Goal: Ask a question: Seek information or help from site administrators or community

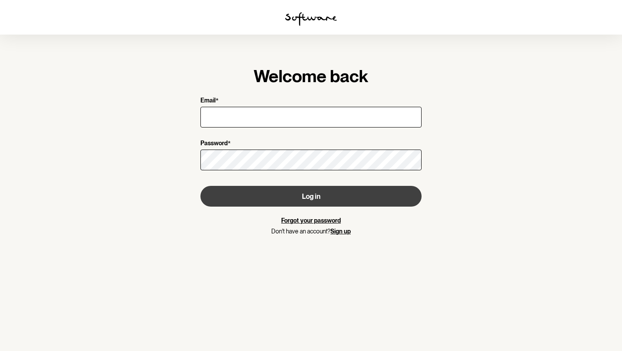
type input "[EMAIL_ADDRESS][DOMAIN_NAME]"
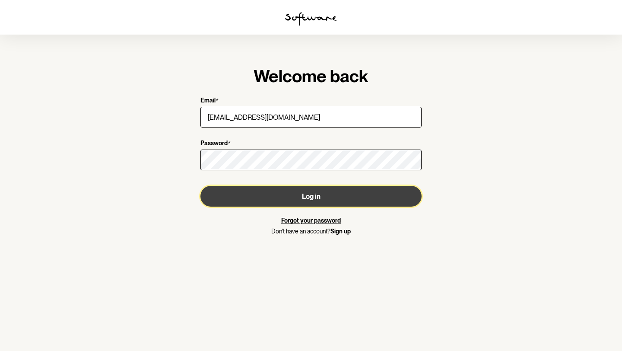
click at [262, 196] on button "Log in" at bounding box center [310, 196] width 221 height 21
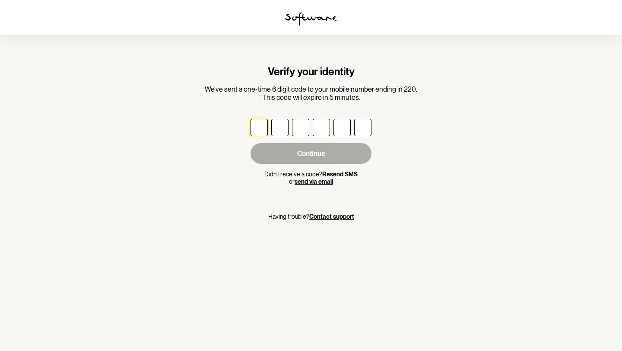
type input "2"
type input "9"
type input "1"
type input "8"
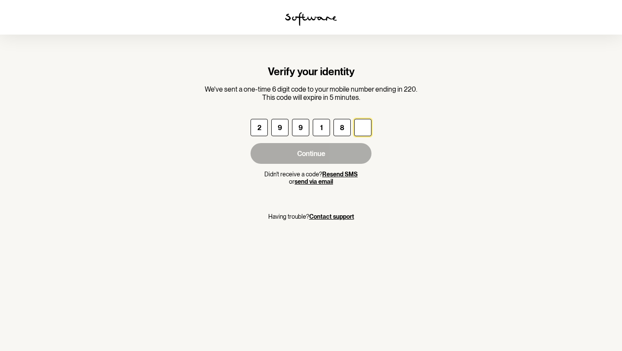
type input "6"
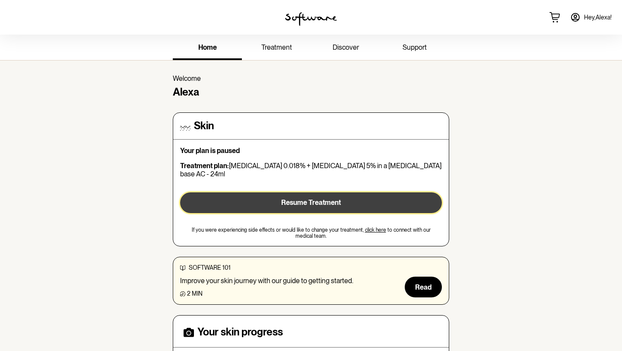
click at [315, 198] on span "Resume Treatment" at bounding box center [311, 202] width 60 height 8
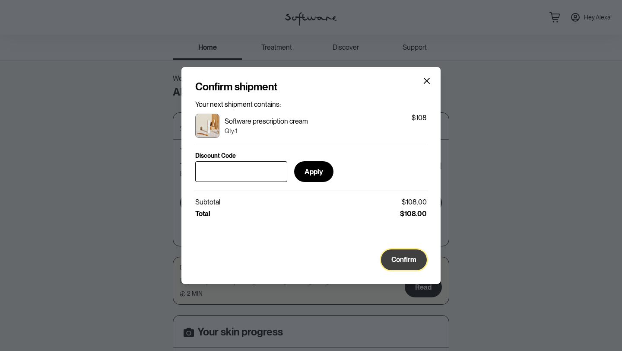
click at [397, 257] on span "Confirm" at bounding box center [403, 259] width 25 height 8
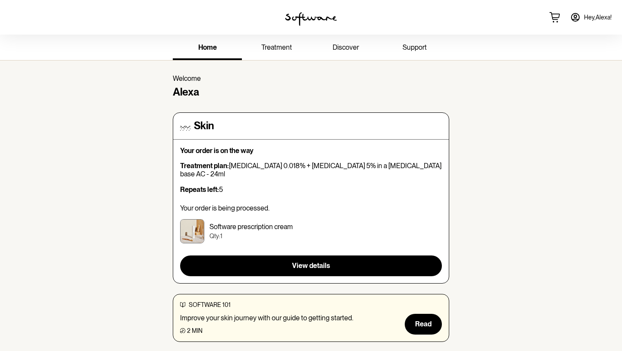
click at [417, 49] on span "support" at bounding box center [414, 47] width 24 height 8
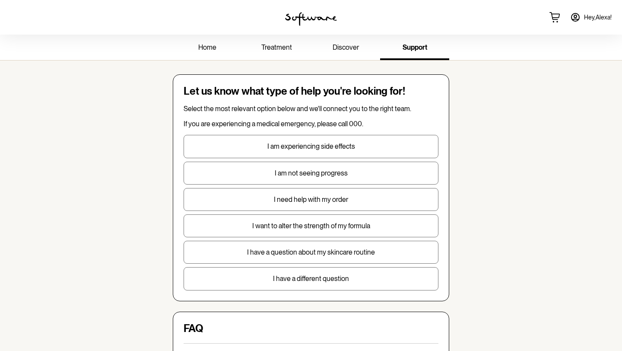
click at [347, 228] on p "I want to alter the strength of my formula" at bounding box center [311, 225] width 254 height 8
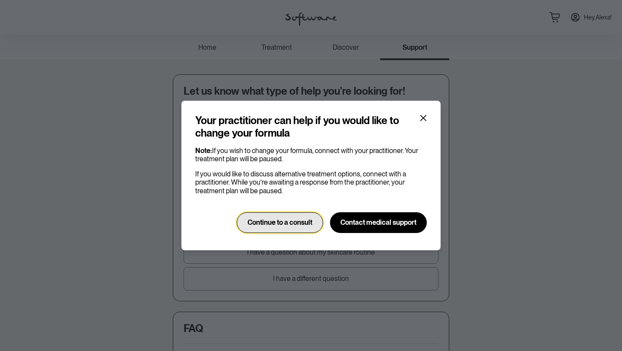
click at [308, 226] on span "Continue to a consult" at bounding box center [279, 222] width 65 height 8
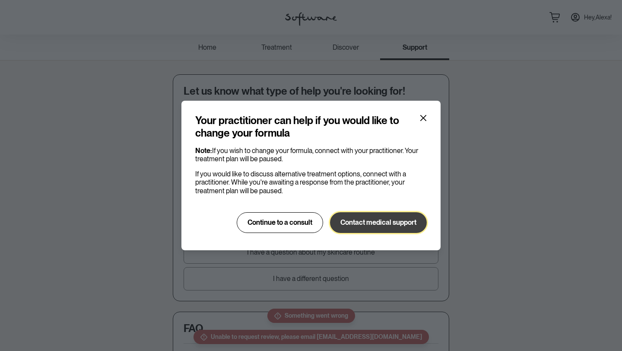
click at [362, 224] on span "Contact medical support" at bounding box center [378, 222] width 76 height 8
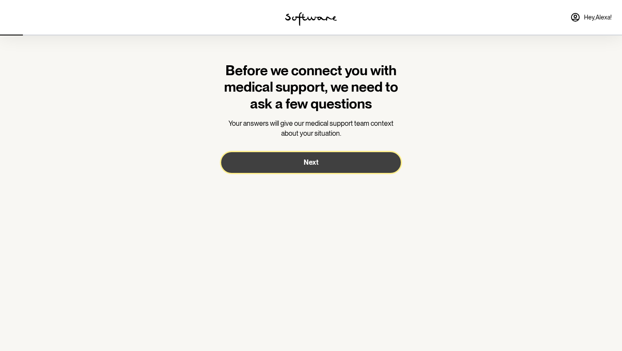
click at [308, 163] on span "Next" at bounding box center [310, 162] width 15 height 8
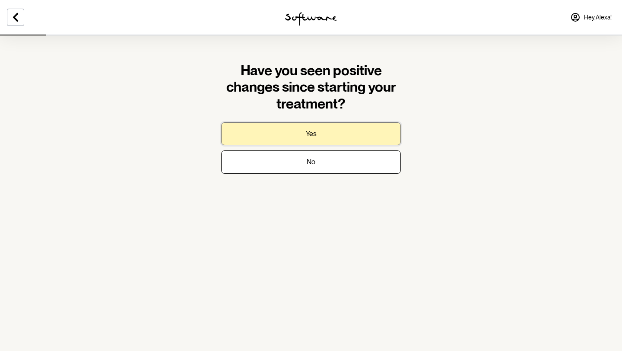
click at [330, 131] on button "Yes" at bounding box center [311, 133] width 180 height 23
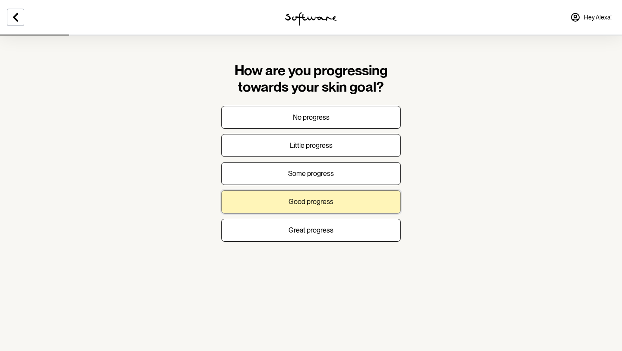
click at [307, 205] on p "Good progress" at bounding box center [310, 201] width 45 height 8
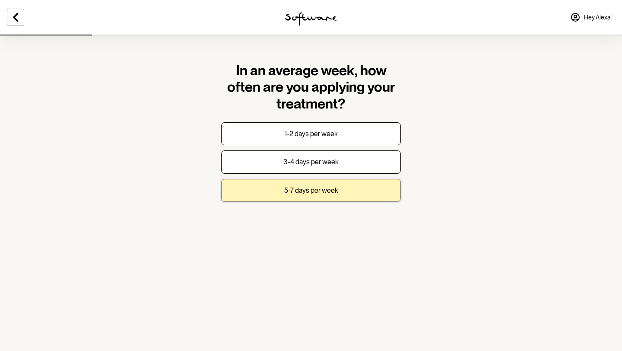
click at [307, 186] on p "5-7 days per week" at bounding box center [311, 190] width 54 height 8
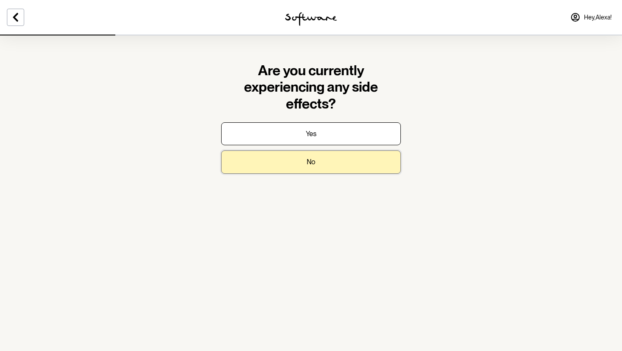
click at [307, 160] on p "No" at bounding box center [310, 162] width 9 height 8
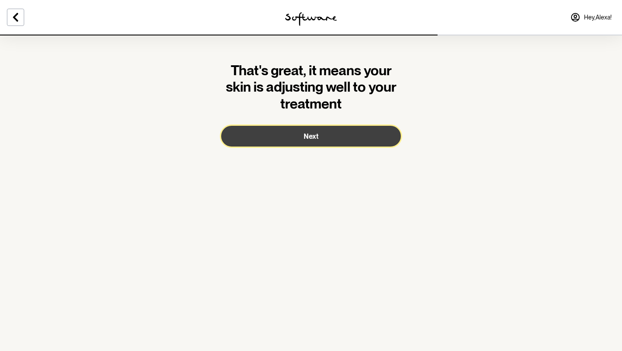
click at [313, 135] on span "Next" at bounding box center [310, 136] width 15 height 8
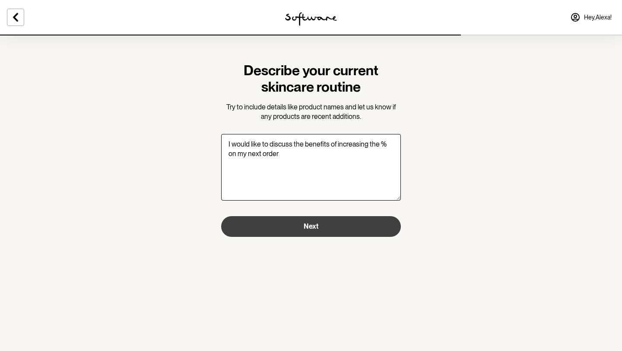
type textarea "I would like to discuss the benefits of increasing the % on my next order"
click at [352, 235] on button "Next" at bounding box center [311, 226] width 180 height 21
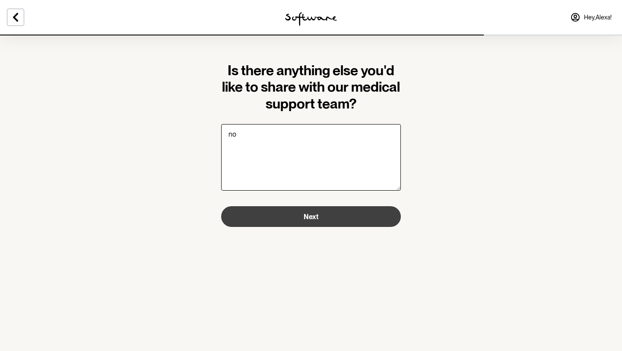
type textarea "no"
click at [281, 216] on button "Next" at bounding box center [311, 216] width 180 height 21
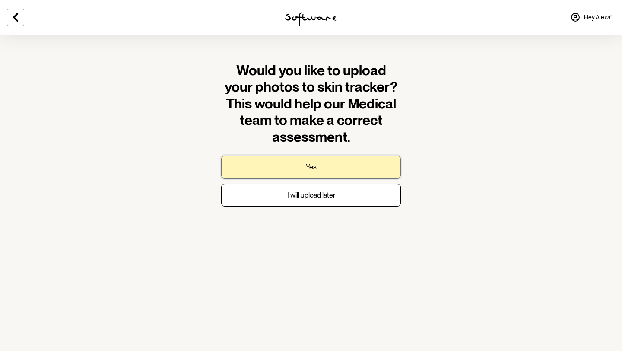
click at [330, 172] on button "Yes" at bounding box center [311, 166] width 180 height 23
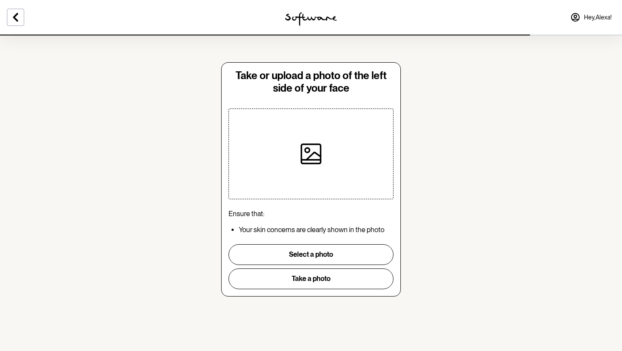
click at [306, 146] on icon at bounding box center [310, 153] width 21 height 21
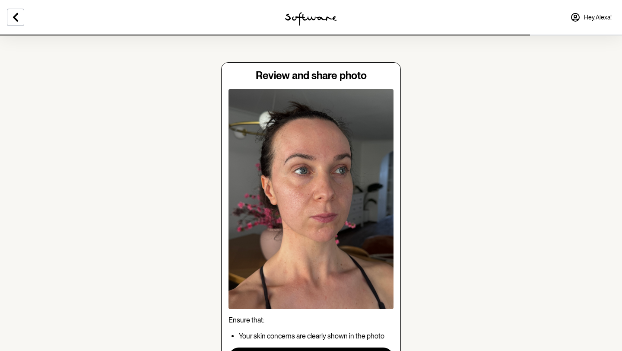
scroll to position [76, 0]
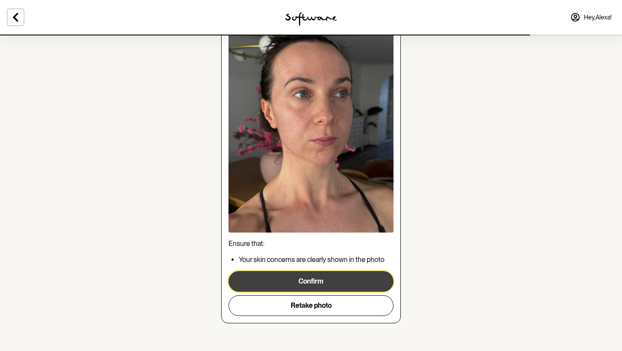
click at [325, 281] on button "Confirm" at bounding box center [310, 281] width 165 height 21
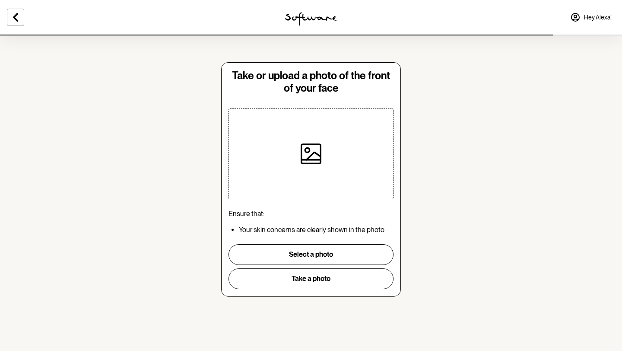
click at [326, 170] on div at bounding box center [311, 154] width 90 height 90
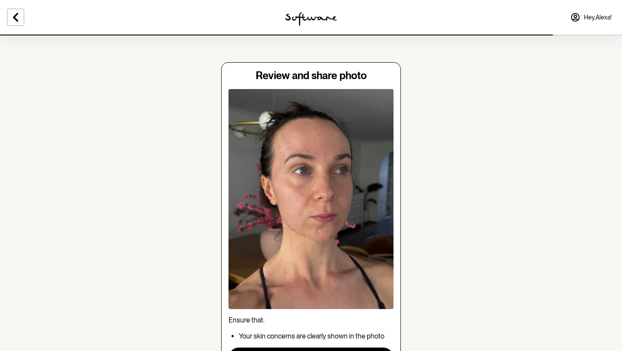
scroll to position [76, 0]
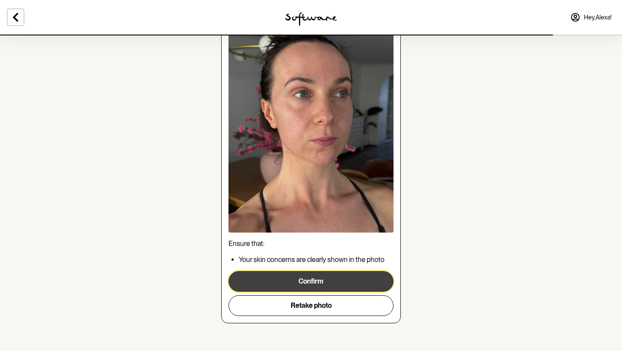
click at [323, 282] on button "Confirm" at bounding box center [310, 281] width 165 height 21
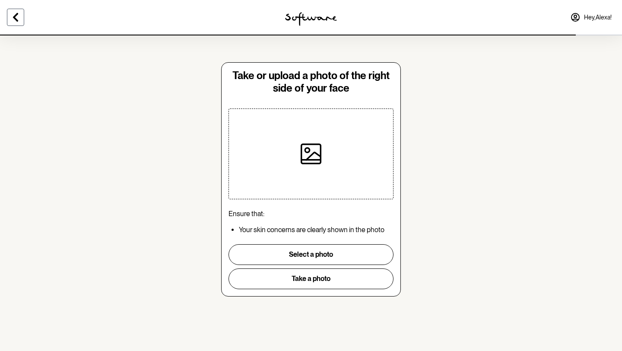
click at [18, 16] on icon at bounding box center [15, 17] width 10 height 10
click at [18, 12] on button at bounding box center [15, 17] width 17 height 17
click at [18, 20] on icon at bounding box center [15, 17] width 10 height 10
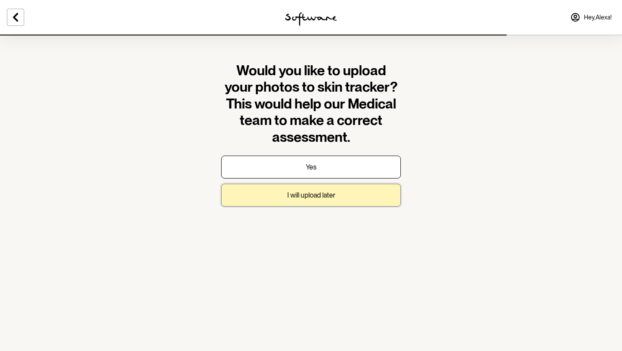
click at [327, 195] on p "I will upload later" at bounding box center [311, 195] width 48 height 8
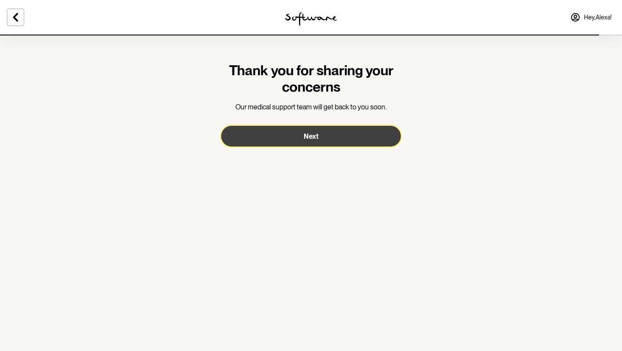
click at [313, 135] on span "Next" at bounding box center [310, 136] width 15 height 8
